Goal: Navigation & Orientation: Find specific page/section

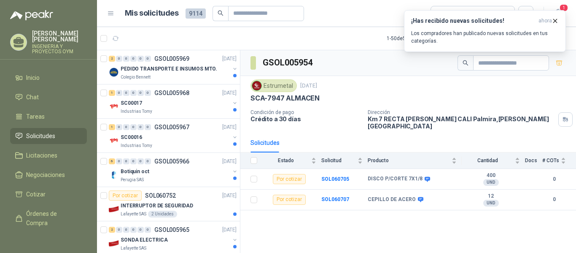
click at [107, 38] on div at bounding box center [111, 38] width 22 height 13
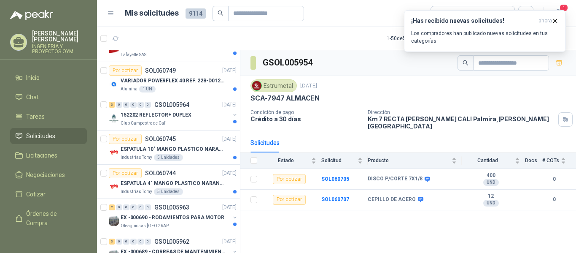
scroll to position [223, 0]
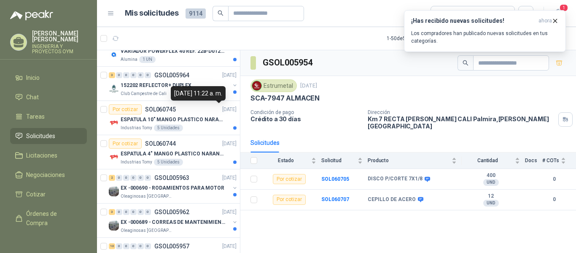
click at [226, 97] on div "[DATE] 11:22 a. m." at bounding box center [198, 93] width 55 height 14
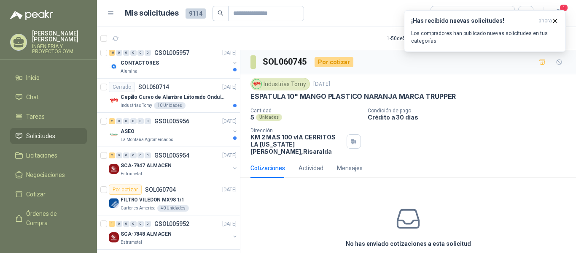
scroll to position [420, 0]
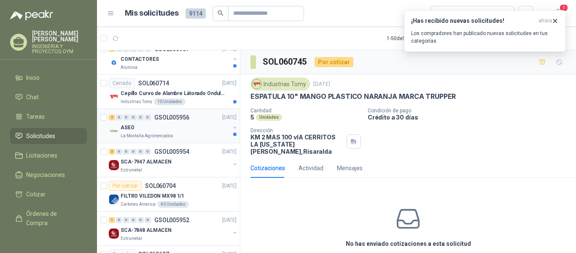
click at [180, 128] on div "ASEO" at bounding box center [175, 127] width 109 height 10
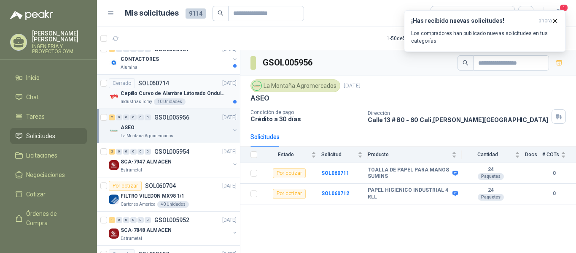
click at [186, 90] on p "Cepillo Curvo de Alambre Látonado Ondulado con Mango Truper" at bounding box center [173, 93] width 105 height 8
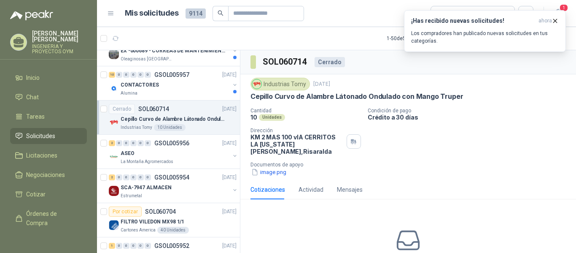
scroll to position [383, 0]
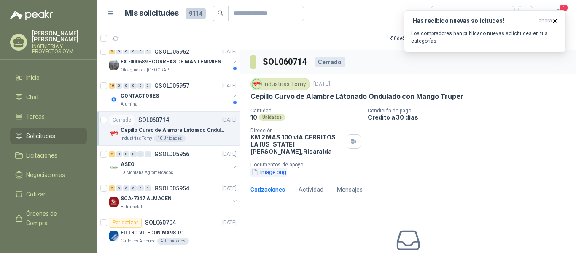
click at [278, 167] on button "image.png" at bounding box center [268, 171] width 37 height 9
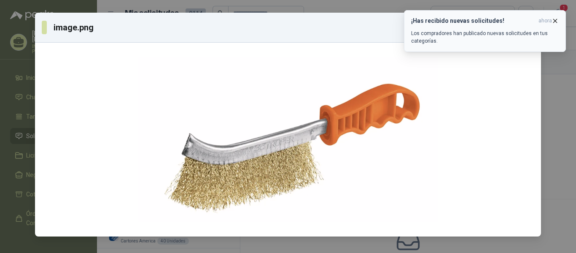
click at [555, 17] on icon "button" at bounding box center [554, 20] width 7 height 7
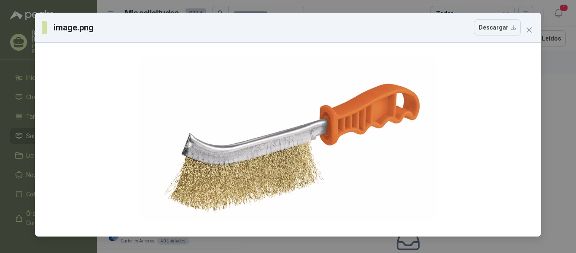
click at [533, 29] on span "Close" at bounding box center [528, 30] width 13 height 7
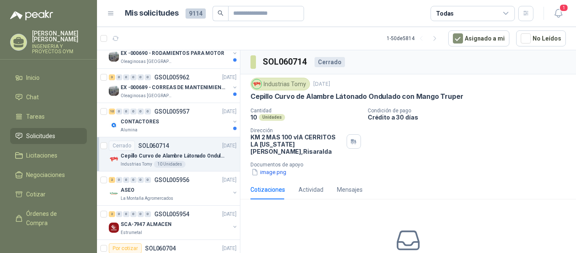
scroll to position [350, 0]
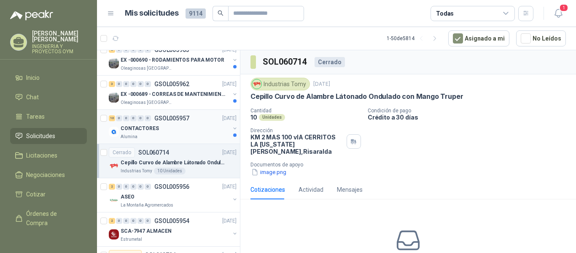
click at [181, 133] on div "CONTACTORES" at bounding box center [175, 128] width 109 height 10
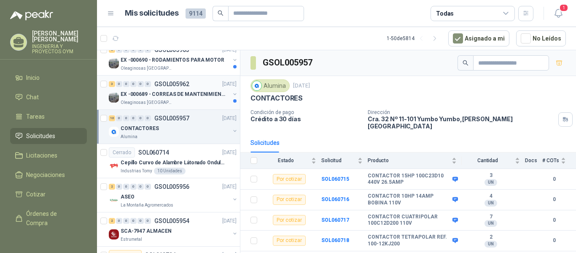
click at [187, 97] on p "EX -000689 - CORREAS DE MANTENIMIENTO" at bounding box center [173, 94] width 105 height 8
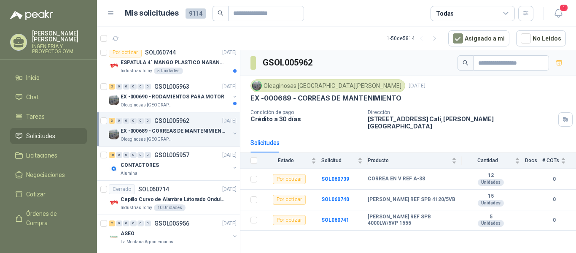
scroll to position [303, 0]
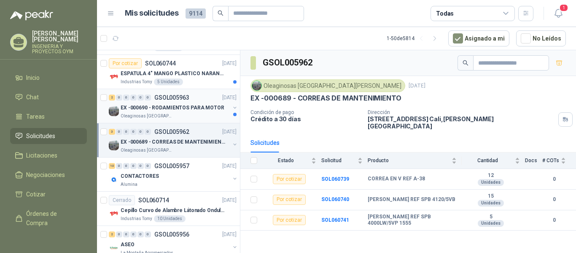
click at [183, 104] on p "EX -000690 - RODAMIENTOS PARA MOTOR" at bounding box center [173, 108] width 104 height 8
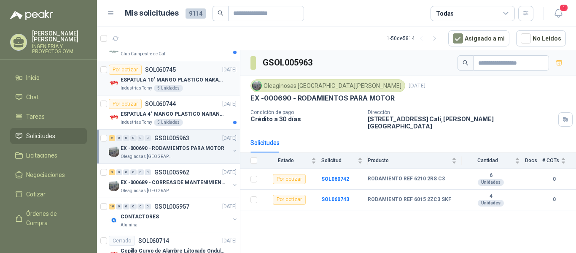
scroll to position [252, 0]
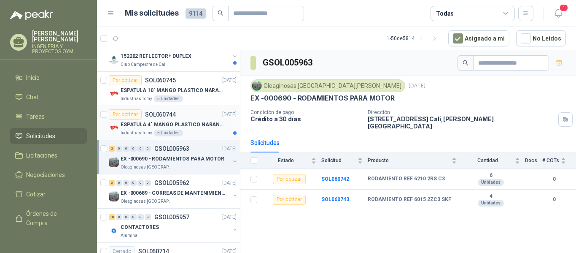
click at [188, 126] on p "ESPATULA 4" MANGO PLASTICO NARANJA MARCA TRUPPER" at bounding box center [173, 125] width 105 height 8
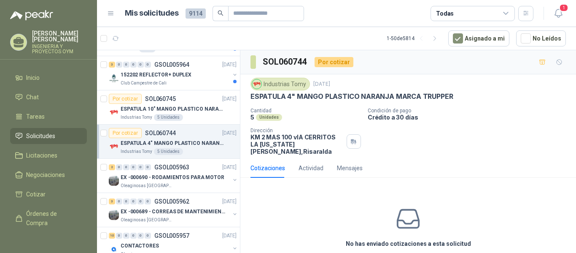
scroll to position [219, 0]
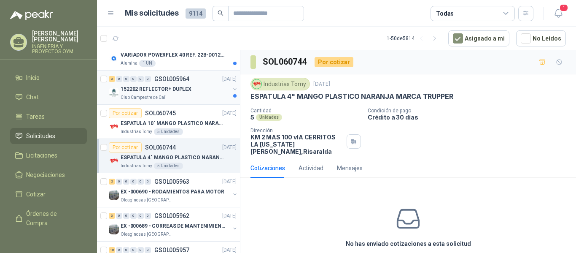
click at [186, 98] on div "Club Campestre de Cali" at bounding box center [175, 97] width 109 height 7
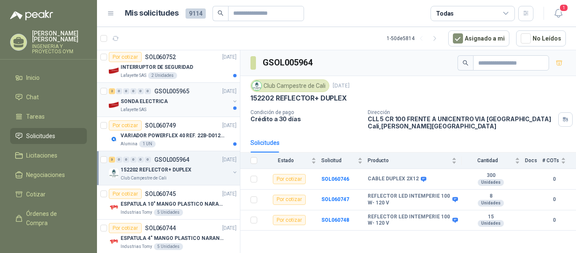
scroll to position [132, 0]
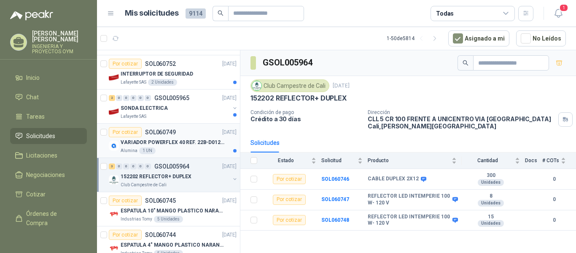
click at [184, 135] on div "Por cotizar SOL060749 [DATE]" at bounding box center [173, 132] width 128 height 10
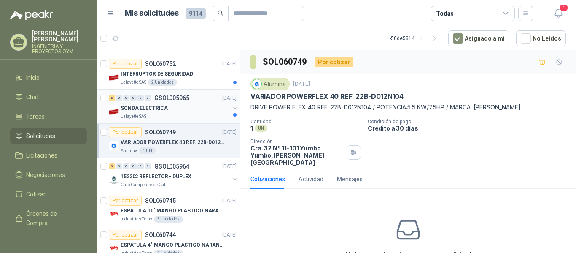
click at [183, 108] on div "SONDA ELECTRICA" at bounding box center [175, 108] width 109 height 10
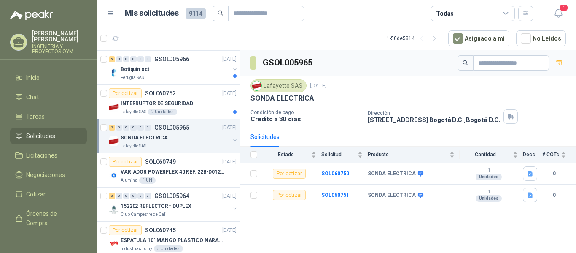
scroll to position [95, 0]
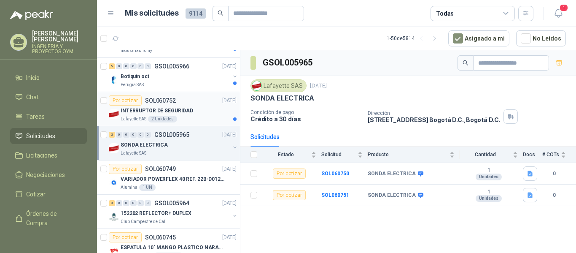
click at [192, 111] on div "INTERRUPTOR DE SEGURIDAD" at bounding box center [179, 110] width 116 height 10
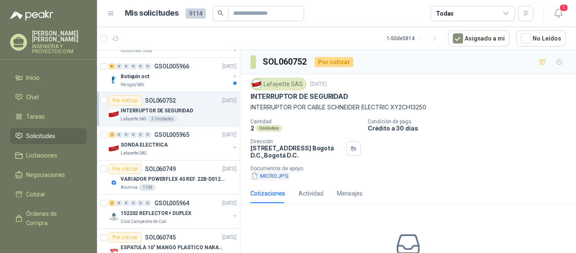
click at [270, 176] on button "MICRO.JPG" at bounding box center [269, 175] width 39 height 9
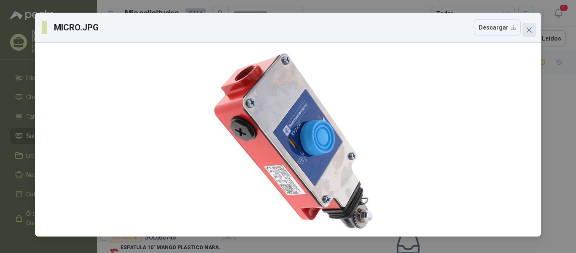
click at [533, 31] on span "Close" at bounding box center [528, 30] width 13 height 7
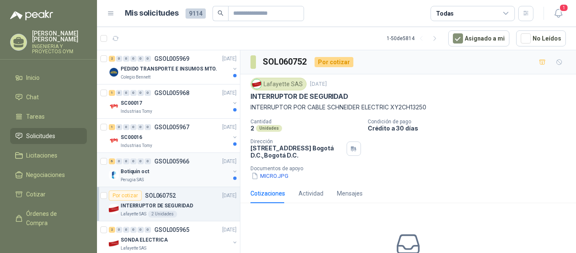
click at [199, 169] on div "Botiquin oct" at bounding box center [175, 171] width 109 height 10
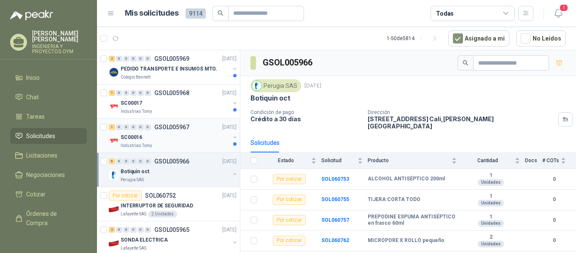
click at [196, 137] on div "SC00016" at bounding box center [175, 137] width 109 height 10
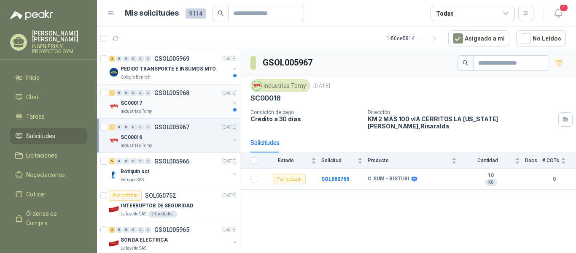
click at [196, 102] on div "SC00017" at bounding box center [175, 103] width 109 height 10
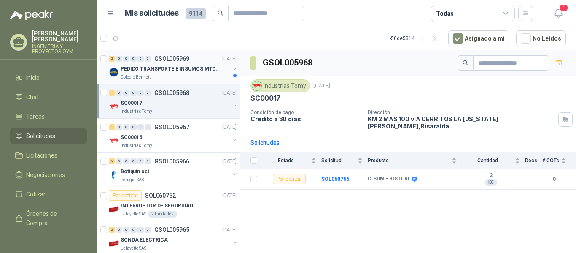
click at [188, 68] on p "PEDIDO TRANSPORTE E INSUMOS MTO." at bounding box center [169, 69] width 97 height 8
